Goal: Task Accomplishment & Management: Use online tool/utility

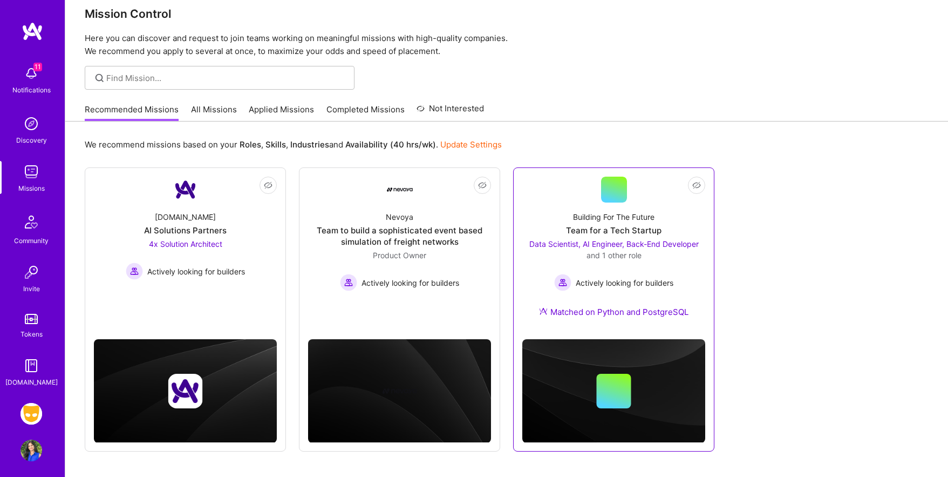
scroll to position [16, 0]
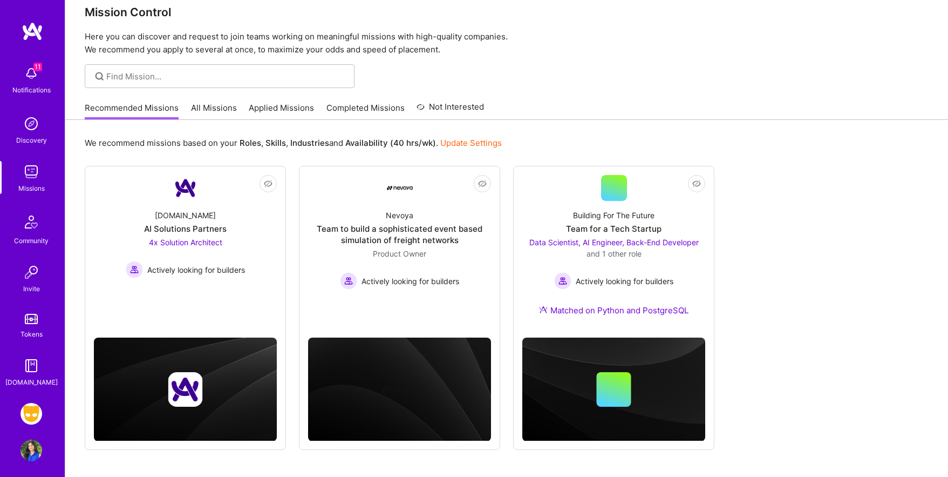
click at [225, 109] on link "All Missions" at bounding box center [214, 111] width 46 height 18
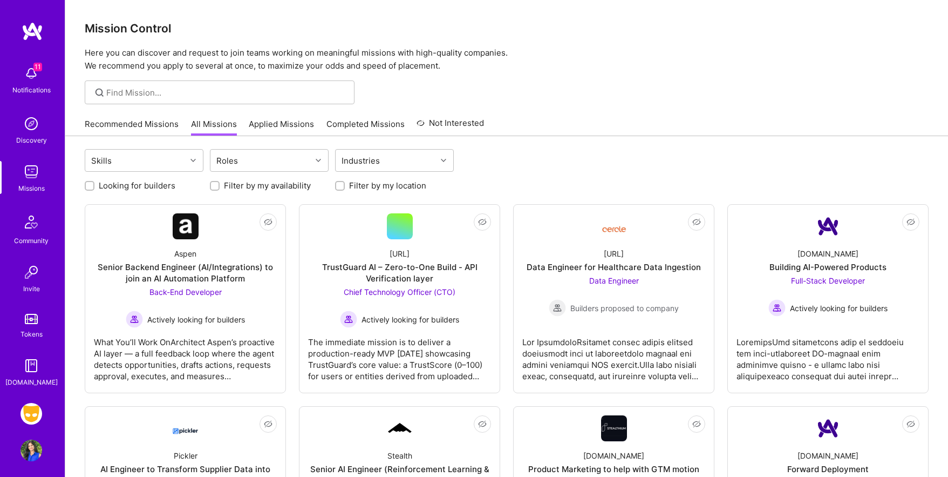
click at [281, 123] on link "Applied Missions" at bounding box center [281, 127] width 65 height 18
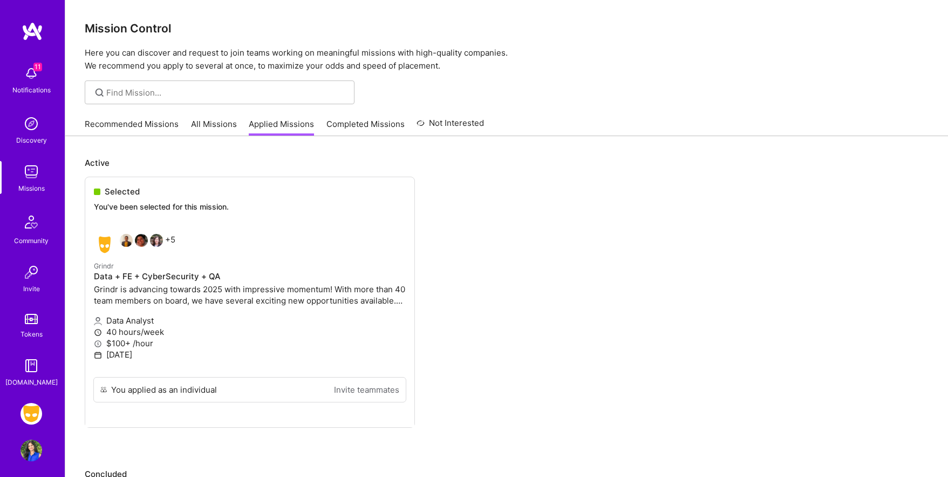
click at [358, 123] on link "Completed Missions" at bounding box center [366, 127] width 78 height 18
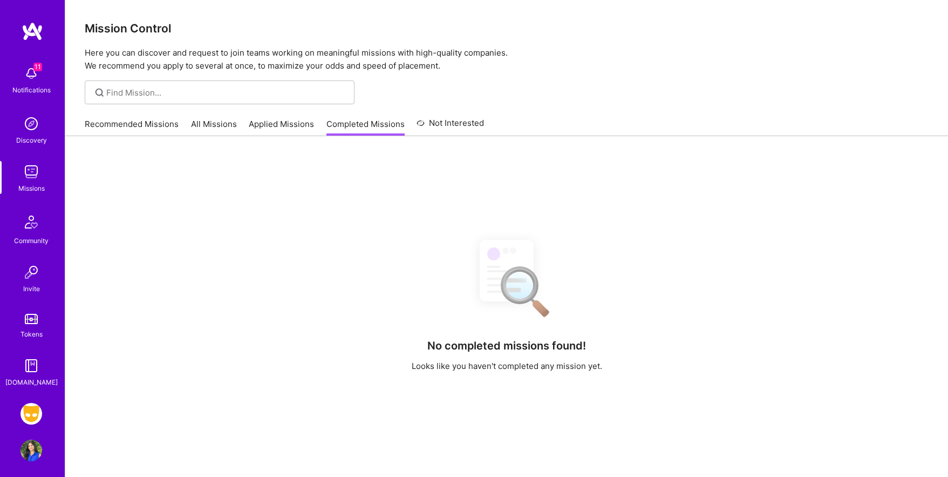
click at [144, 127] on link "Recommended Missions" at bounding box center [132, 127] width 94 height 18
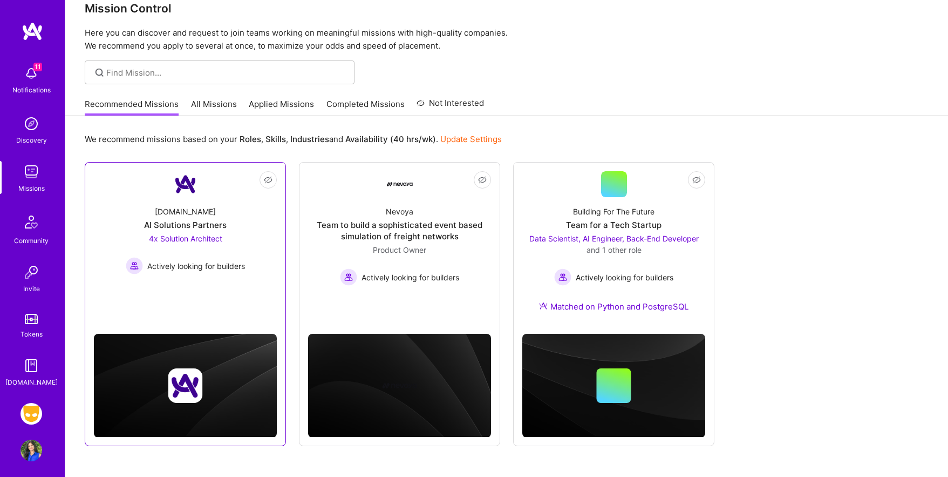
scroll to position [40, 0]
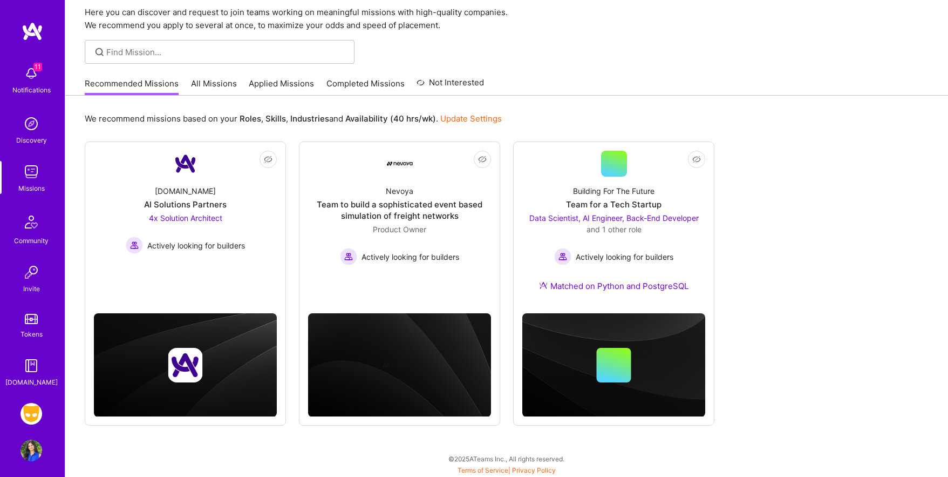
click at [35, 415] on img at bounding box center [32, 414] width 22 height 22
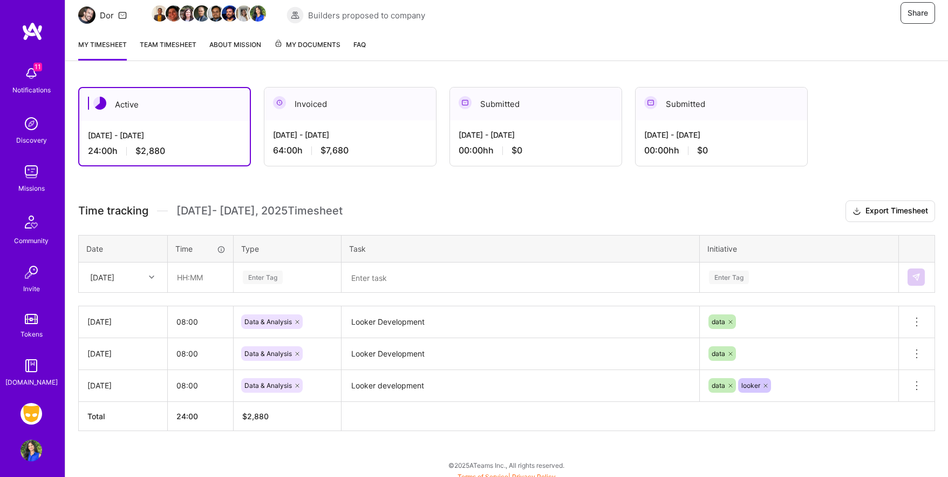
scroll to position [118, 0]
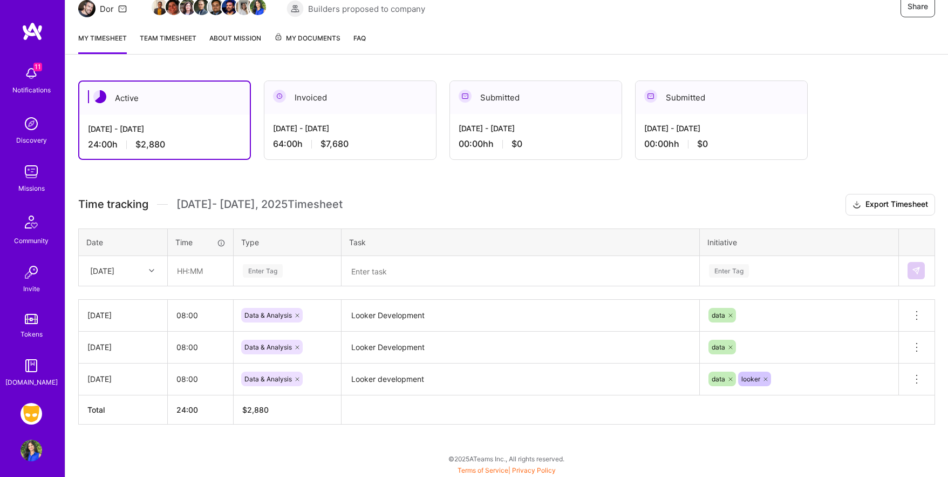
click at [152, 269] on icon at bounding box center [151, 270] width 5 height 5
click at [437, 236] on th "Task" at bounding box center [521, 241] width 358 height 27
click at [150, 264] on div at bounding box center [153, 270] width 17 height 14
click at [124, 422] on div "[DATE]" at bounding box center [122, 421] width 87 height 20
click at [205, 274] on input "text" at bounding box center [200, 270] width 64 height 29
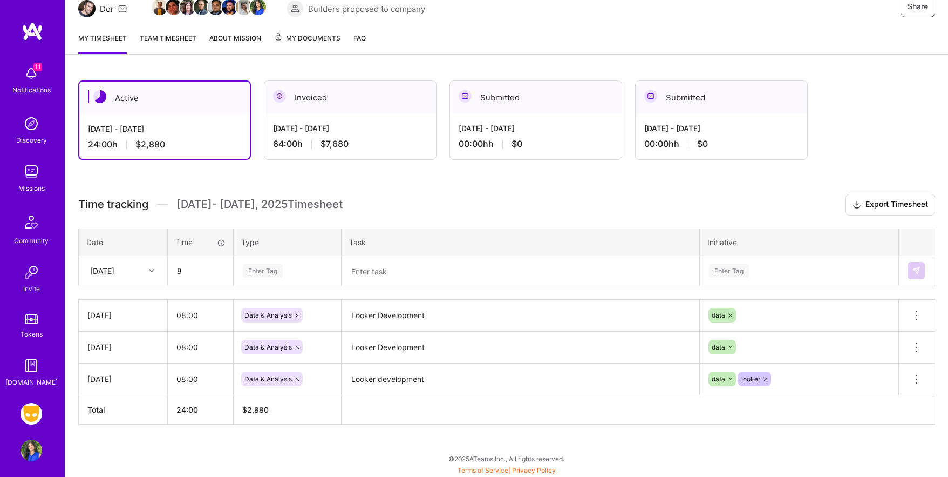
type input "08:00"
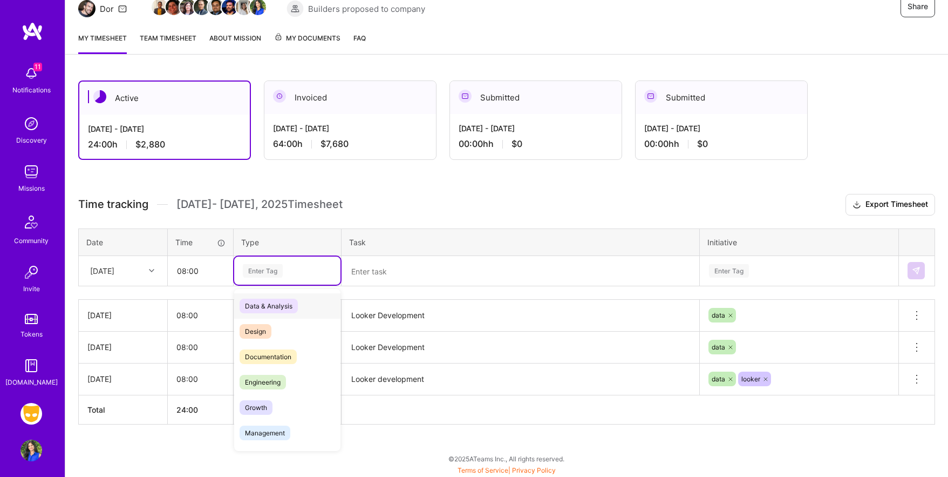
click at [283, 272] on div "Enter Tag" at bounding box center [287, 270] width 91 height 13
click at [281, 302] on span "Data & Analysis" at bounding box center [269, 306] width 58 height 15
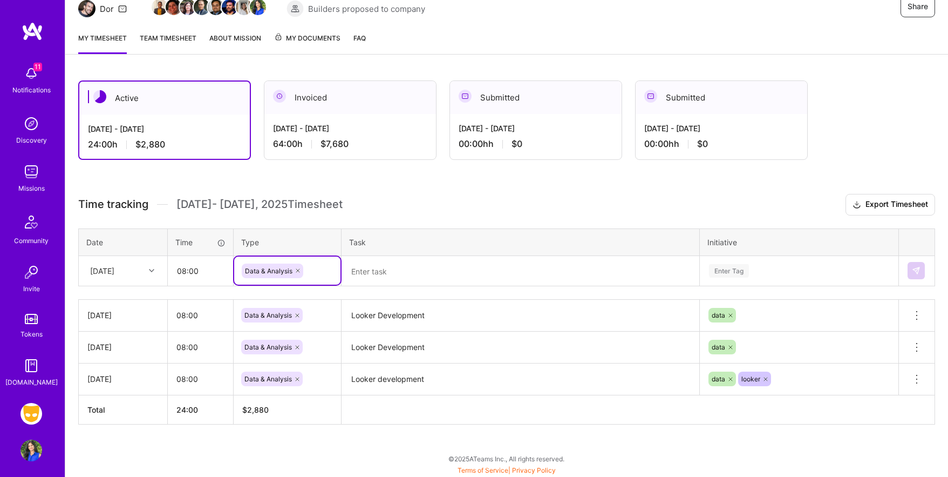
click at [422, 268] on textarea at bounding box center [521, 271] width 356 height 28
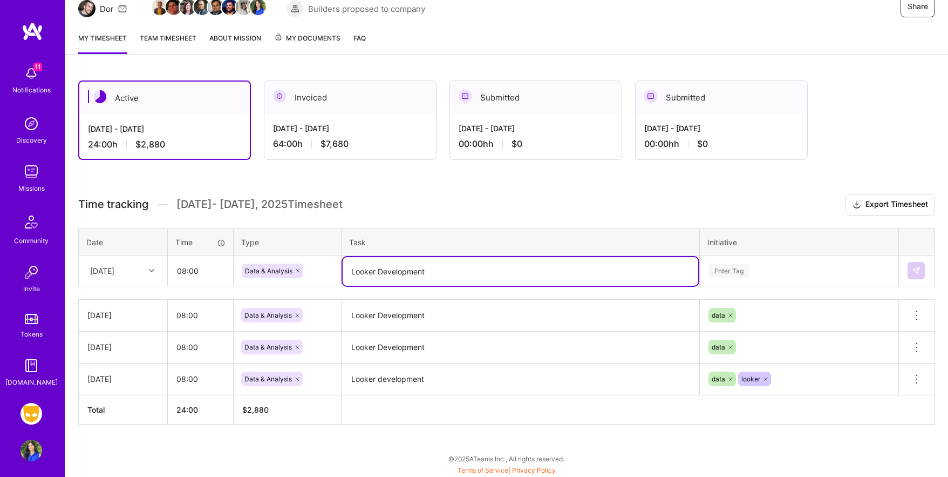
type textarea "Looker Development"
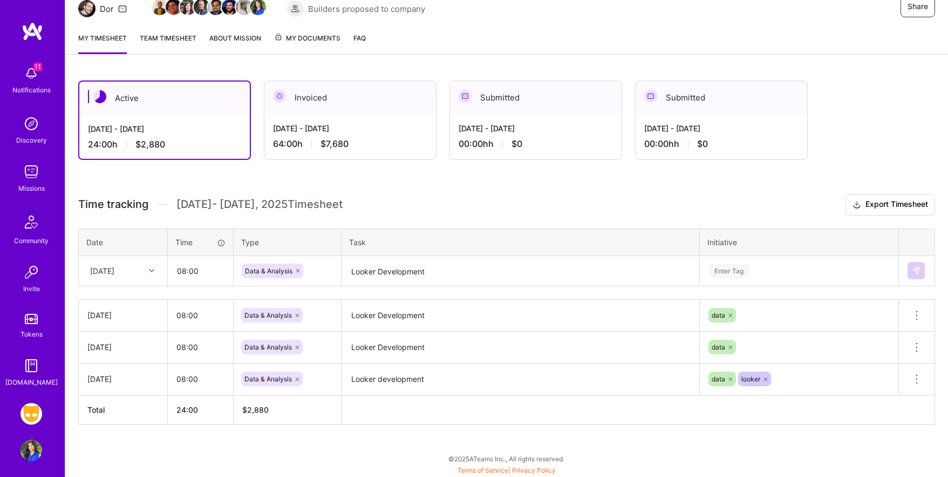
click at [175, 442] on div "Active [DATE] - [DATE] 24:00 h $2,880 Invoiced [DATE] - [DATE] 64:00 h $7,680 S…" at bounding box center [506, 272] width 883 height 410
click at [730, 269] on div "Enter Tag" at bounding box center [800, 270] width 198 height 28
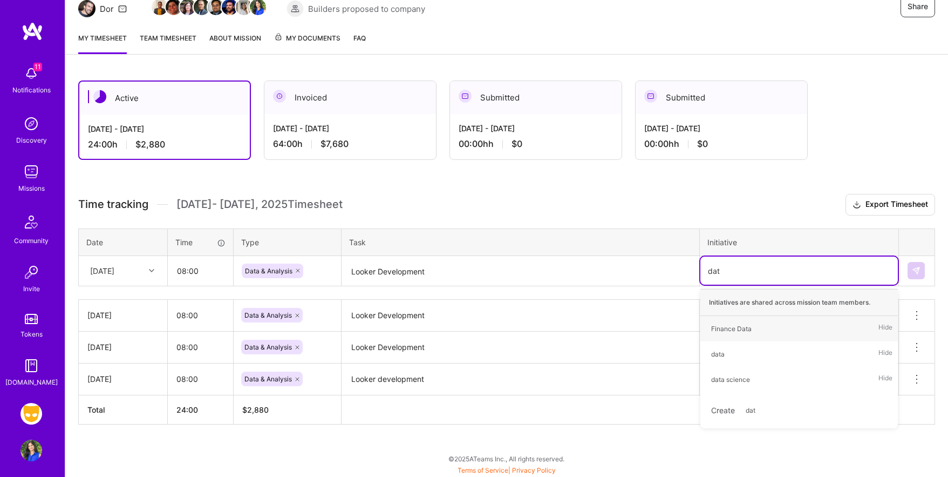
type input "data"
click at [717, 354] on div "data" at bounding box center [717, 353] width 13 height 11
type input "look"
click at [719, 331] on div "looker" at bounding box center [720, 328] width 19 height 11
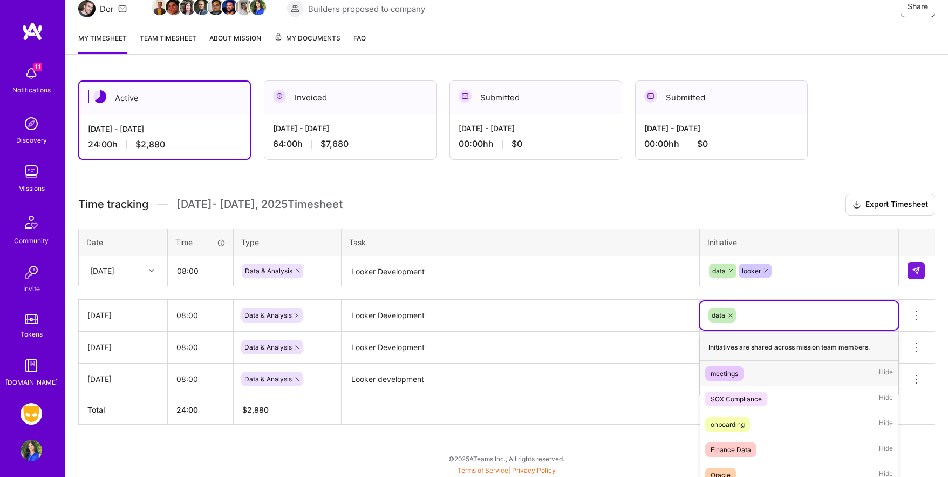
scroll to position [196, 0]
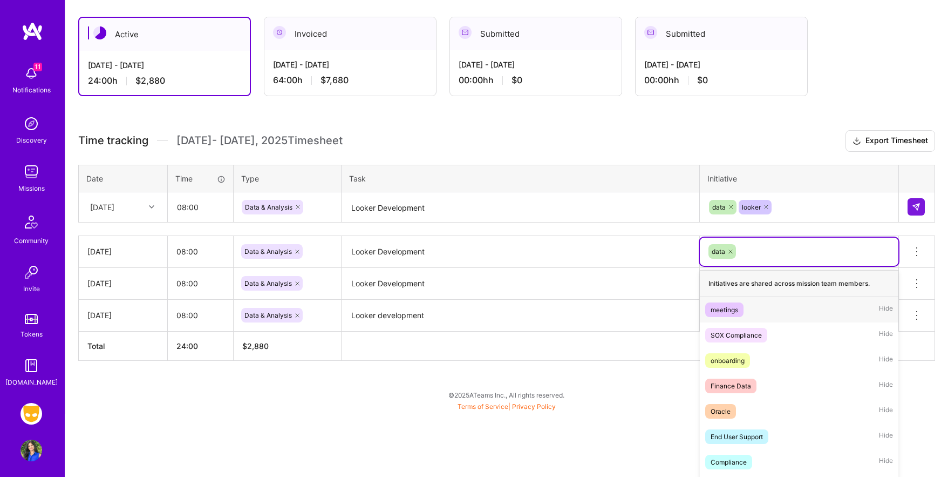
click at [761, 266] on div "option meetings focused, 1 of 59. 58 results available. Use Up and Down to choo…" at bounding box center [799, 252] width 199 height 28
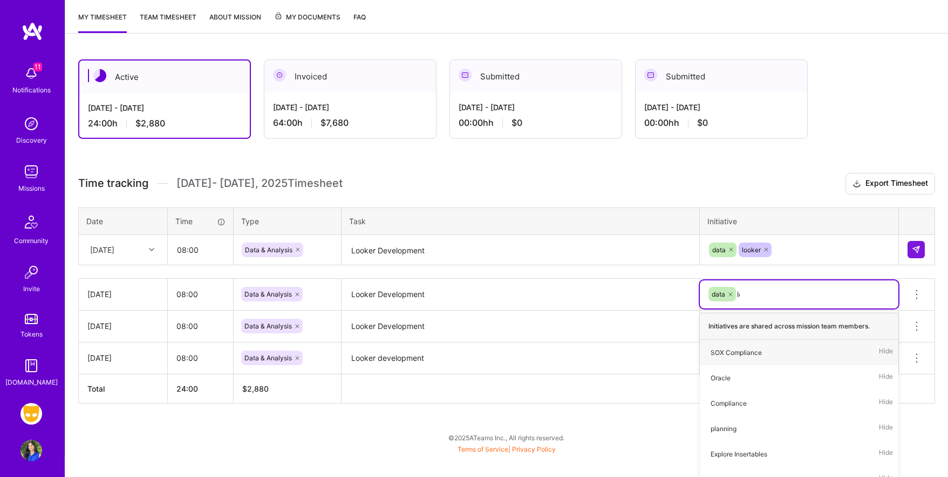
type input "loo"
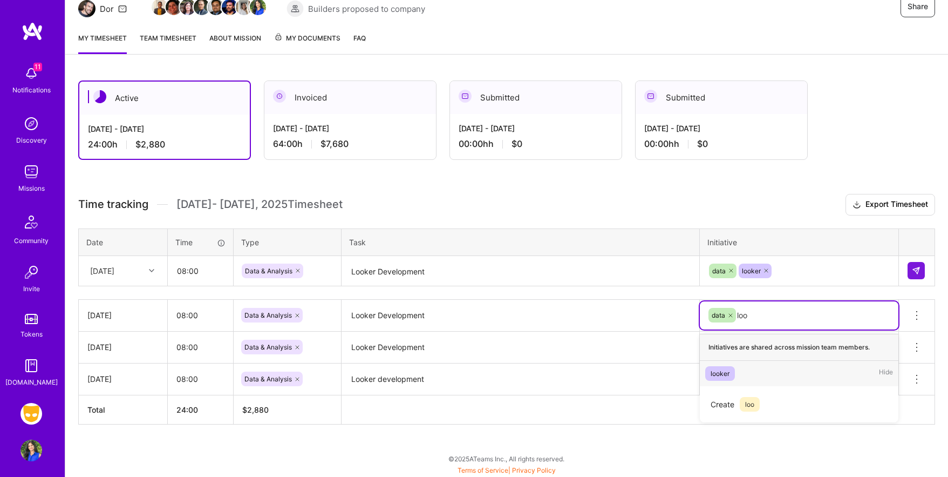
click at [719, 369] on div "looker" at bounding box center [720, 373] width 19 height 11
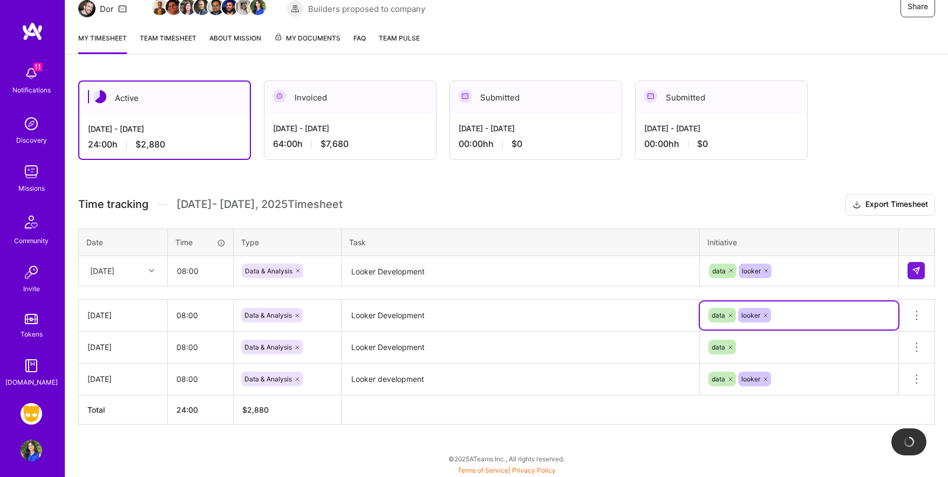
click at [756, 348] on div "data" at bounding box center [799, 347] width 199 height 28
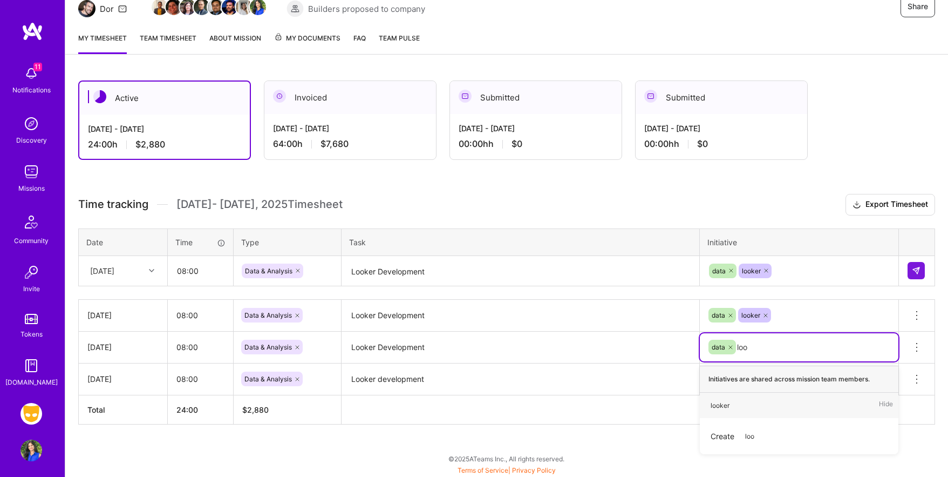
type input "look"
click at [720, 404] on div "looker" at bounding box center [720, 404] width 19 height 11
click at [676, 440] on div "Active [DATE] - [DATE] 24:00 h $2,880 Invoiced [DATE] - [DATE] 64:00 h $7,680 S…" at bounding box center [506, 272] width 883 height 410
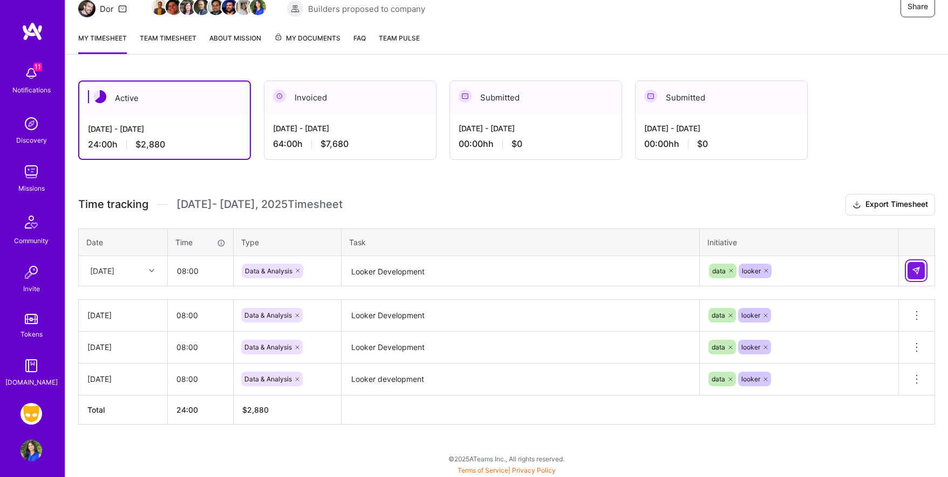
click at [920, 270] on img at bounding box center [916, 270] width 9 height 9
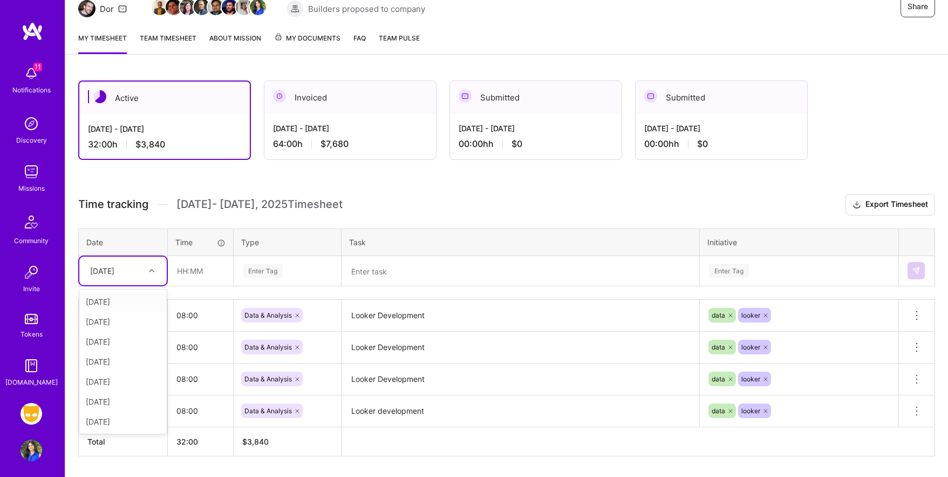
click at [151, 269] on icon at bounding box center [151, 270] width 5 height 5
click at [118, 422] on div "[DATE]" at bounding box center [122, 421] width 87 height 20
click at [207, 268] on input "text" at bounding box center [200, 270] width 64 height 29
type input "08:00"
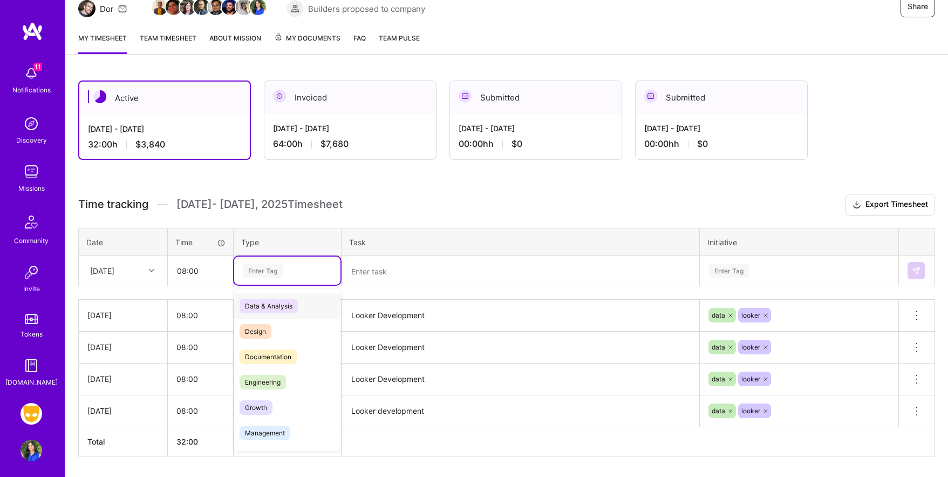
click at [280, 270] on div "Enter Tag" at bounding box center [263, 270] width 40 height 17
click at [273, 302] on span "Data & Analysis" at bounding box center [269, 306] width 58 height 15
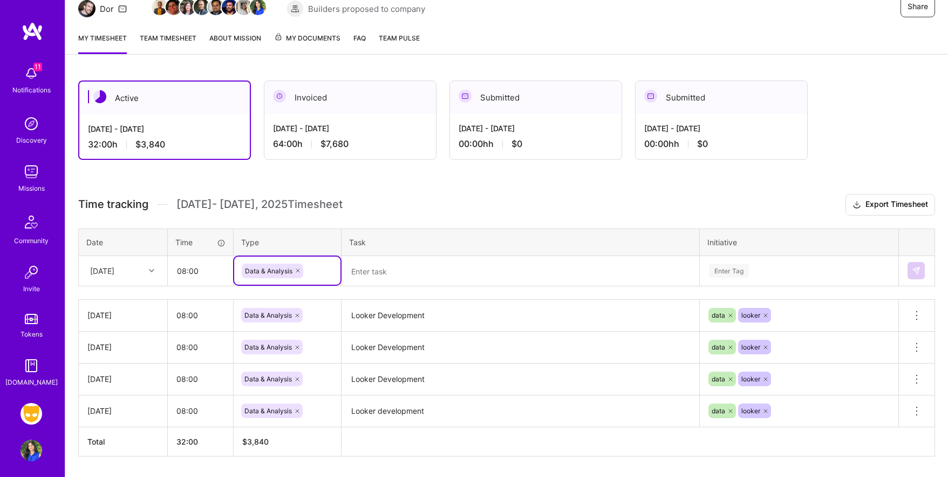
click at [376, 275] on textarea at bounding box center [521, 271] width 356 height 29
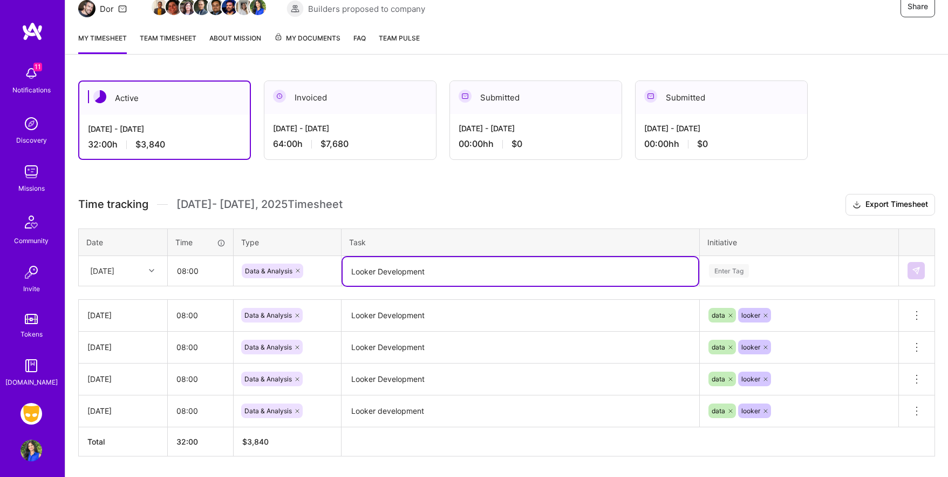
type textarea "Looker Development"
click at [550, 194] on h3 "Time tracking [DATE] - [DATE] Timesheet Export Timesheet" at bounding box center [506, 205] width 857 height 22
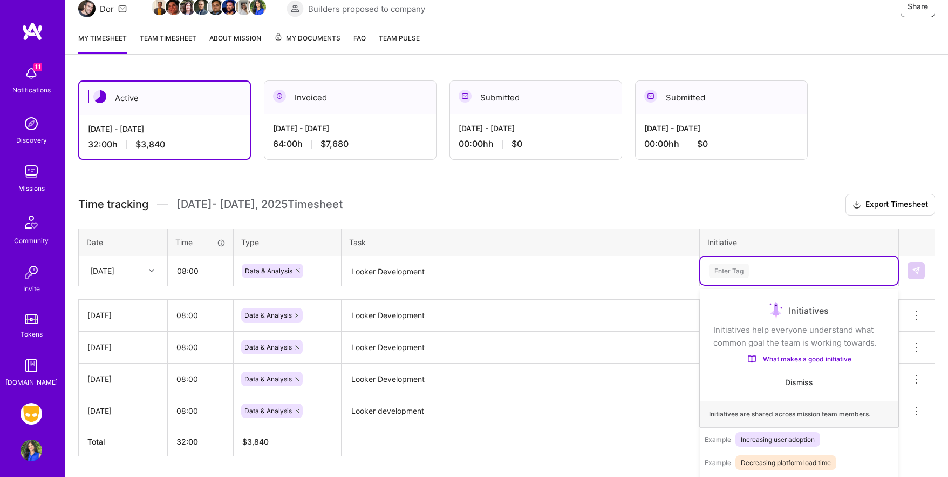
scroll to position [151, 0]
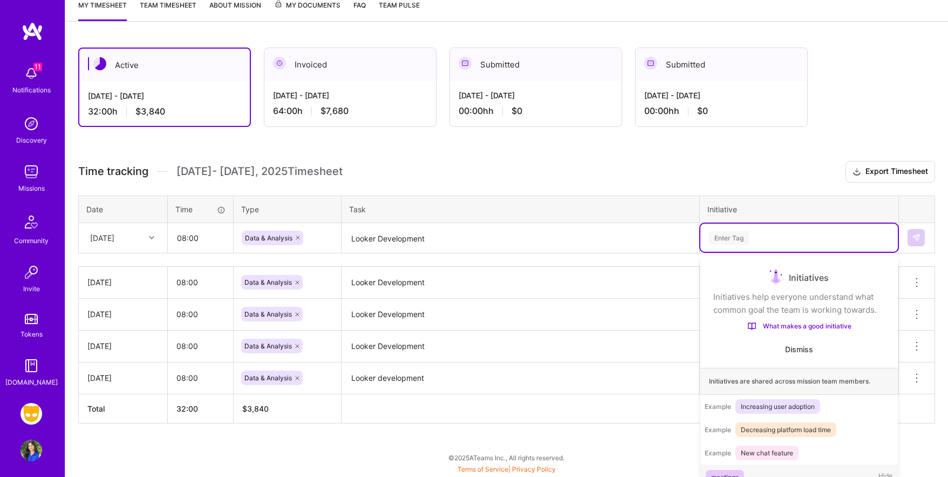
click at [753, 252] on div "option looker, selected. option meetings focused, 1 of 59. 59 results available…" at bounding box center [800, 237] width 198 height 28
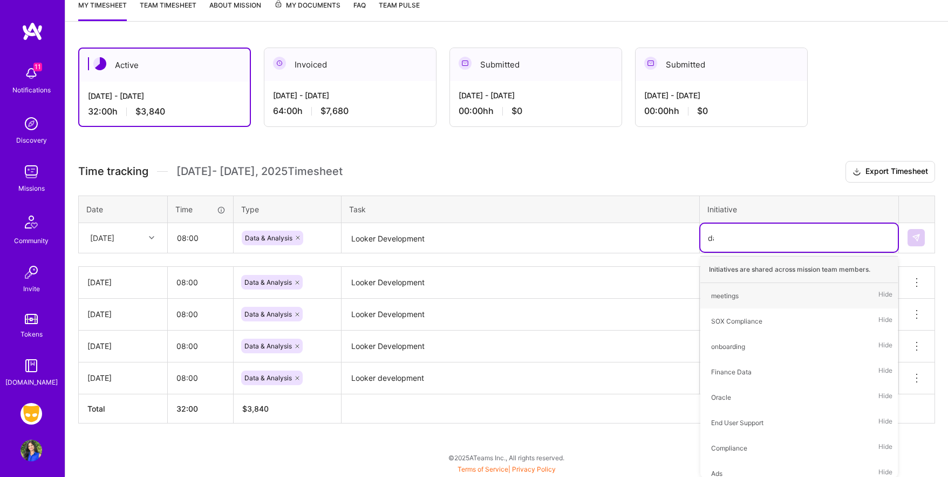
scroll to position [150, 0]
type input "data"
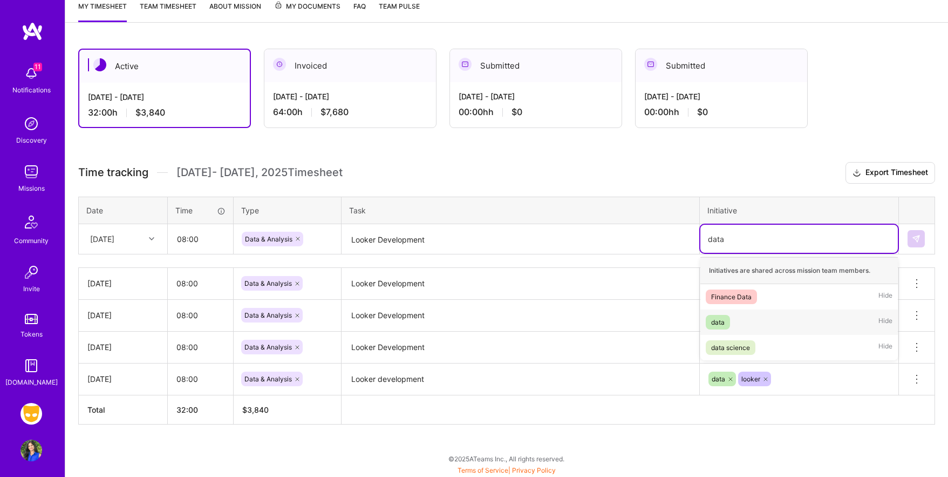
click at [716, 320] on div "data" at bounding box center [717, 321] width 13 height 11
type input "look"
click at [718, 295] on div "looker" at bounding box center [720, 296] width 19 height 11
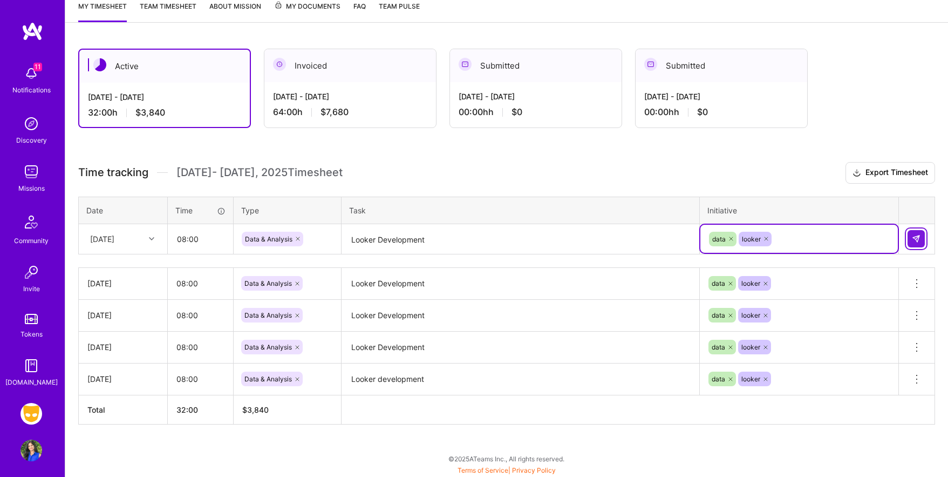
click at [917, 236] on img at bounding box center [916, 238] width 9 height 9
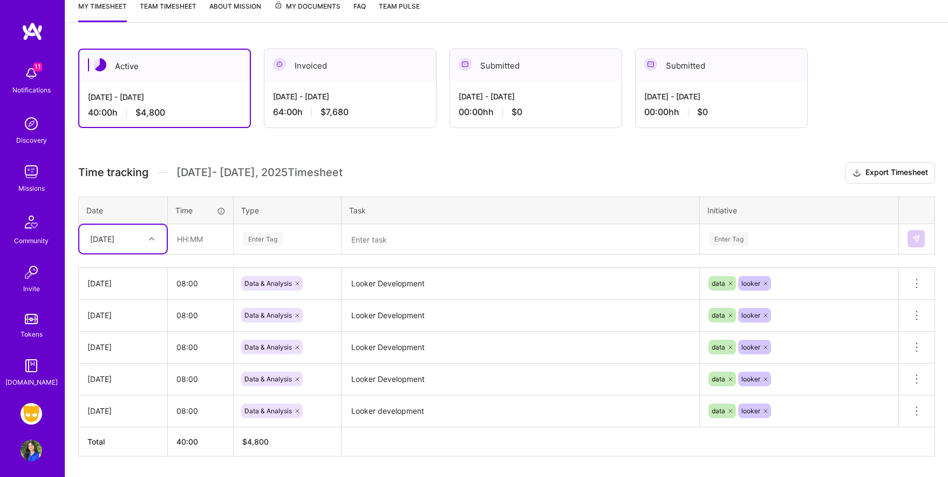
scroll to position [0, 0]
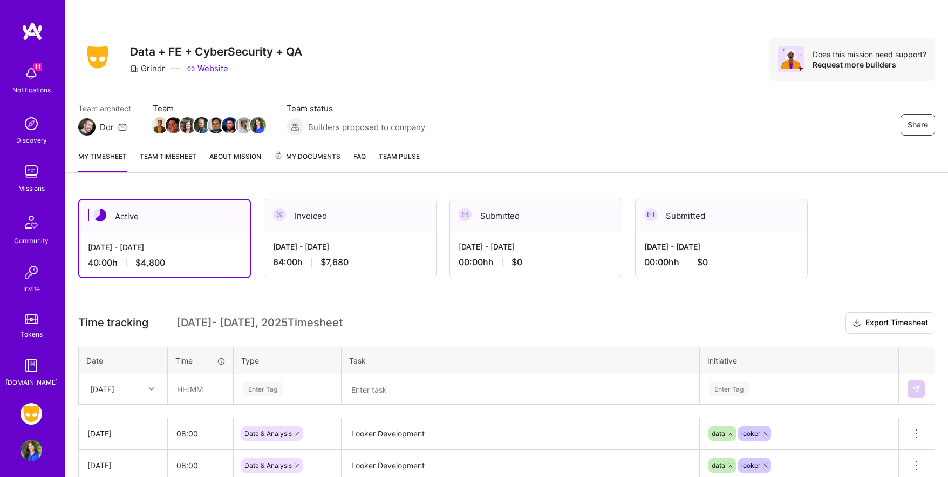
click at [34, 74] on img at bounding box center [32, 74] width 22 height 22
click at [512, 46] on div "11 11 Notifications Discovery Missions Community Invite Tokens [DOMAIN_NAME] Gr…" at bounding box center [474, 327] width 948 height 654
